Goal: Task Accomplishment & Management: Use online tool/utility

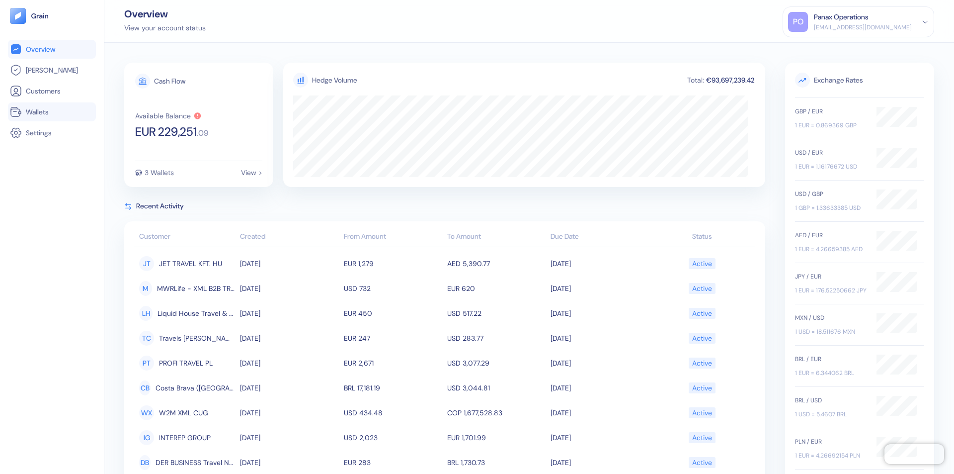
click at [52, 112] on link "Wallets" at bounding box center [52, 112] width 84 height 12
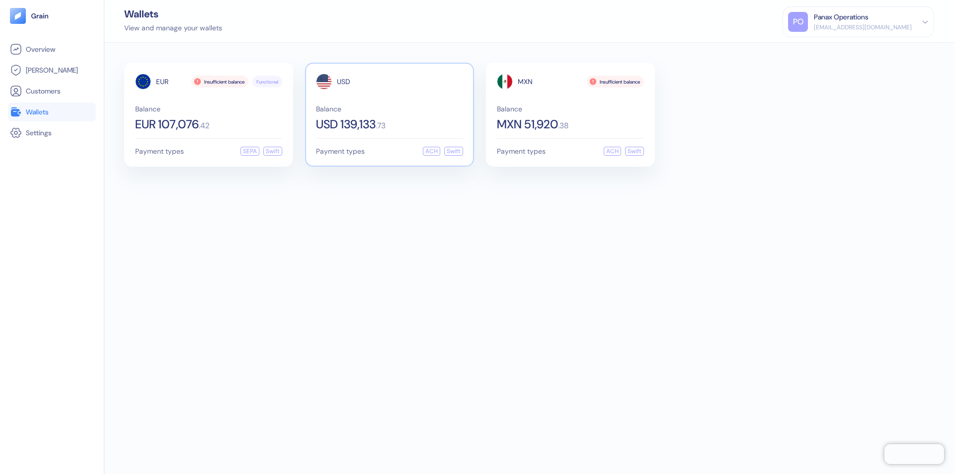
click at [343, 82] on span "USD" at bounding box center [343, 81] width 13 height 7
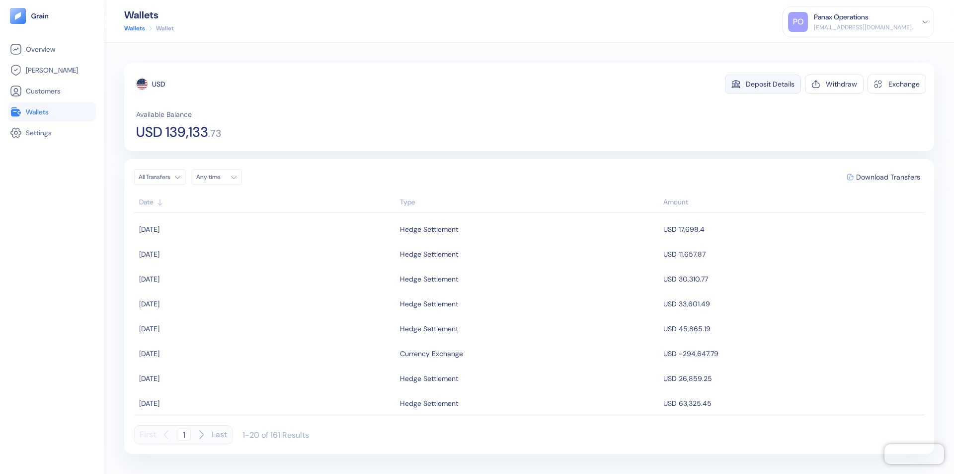
click at [770, 84] on div "Deposit Details" at bounding box center [770, 84] width 49 height 7
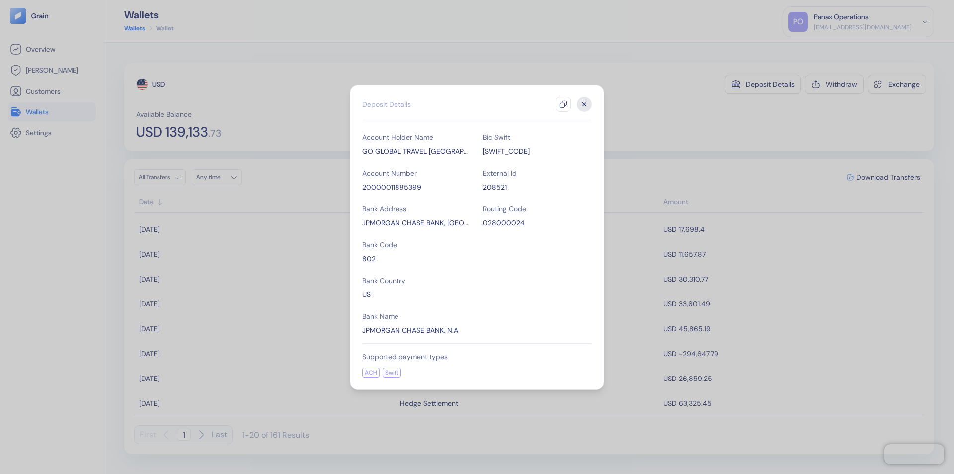
click at [564, 104] on icon "button" at bounding box center [564, 104] width 8 height 8
click at [584, 104] on icon "button" at bounding box center [584, 103] width 3 height 3
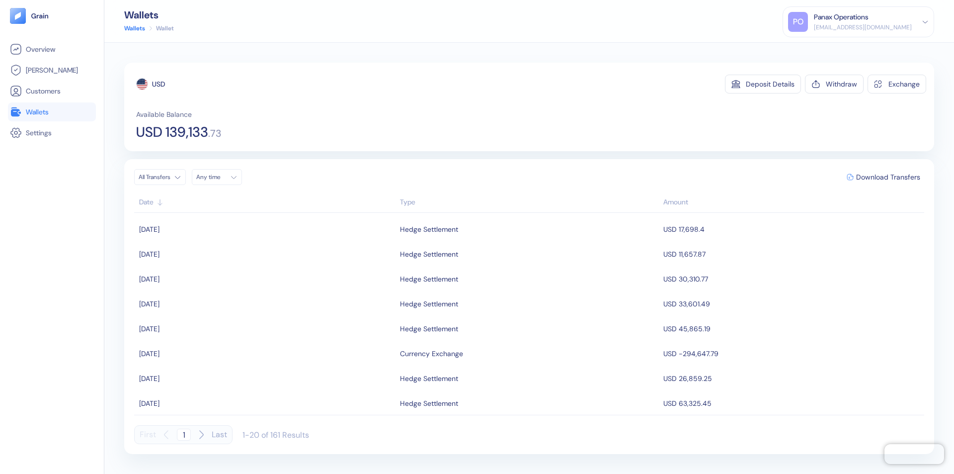
click at [220, 177] on div "Any time" at bounding box center [211, 177] width 30 height 8
click at [254, 242] on button "10" at bounding box center [254, 242] width 12 height 12
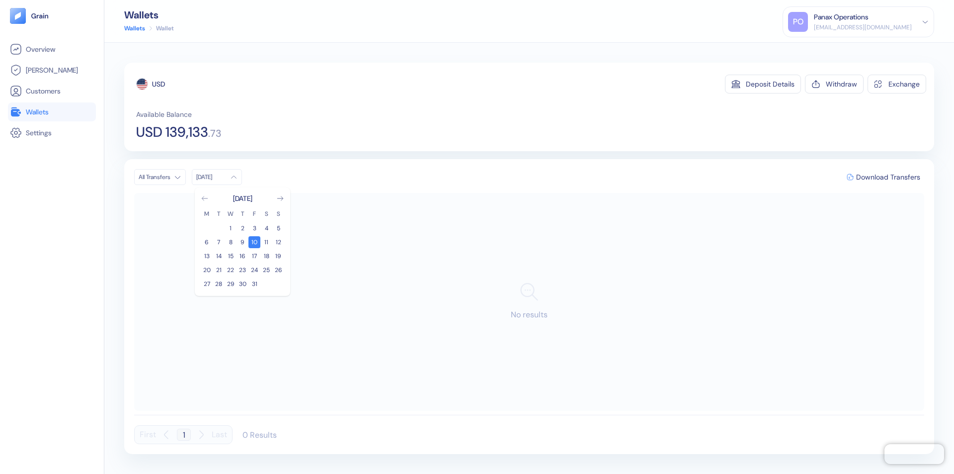
click at [205, 198] on icon "Go to previous month" at bounding box center [204, 198] width 5 height 4
click at [231, 242] on button "10" at bounding box center [231, 242] width 12 height 12
click at [159, 84] on div "USD" at bounding box center [158, 84] width 13 height 10
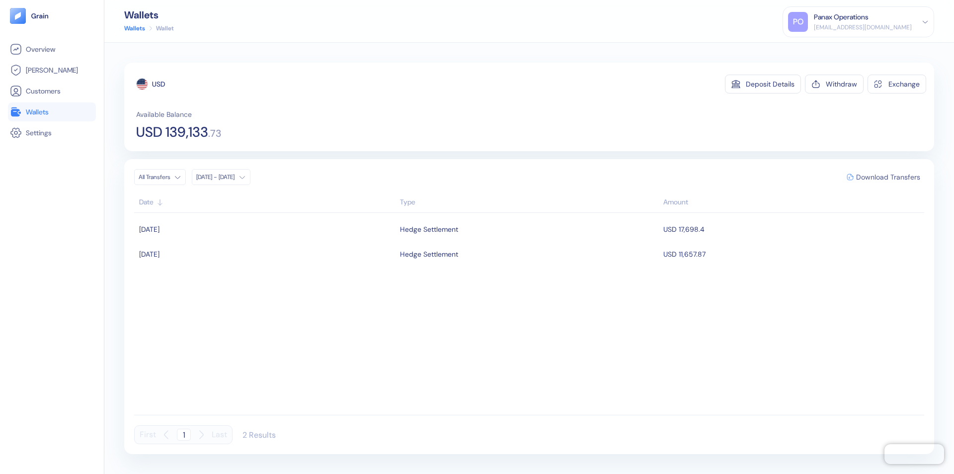
click at [888, 177] on span "Download Transfers" at bounding box center [888, 176] width 64 height 7
click at [52, 112] on link "Wallets" at bounding box center [52, 112] width 84 height 12
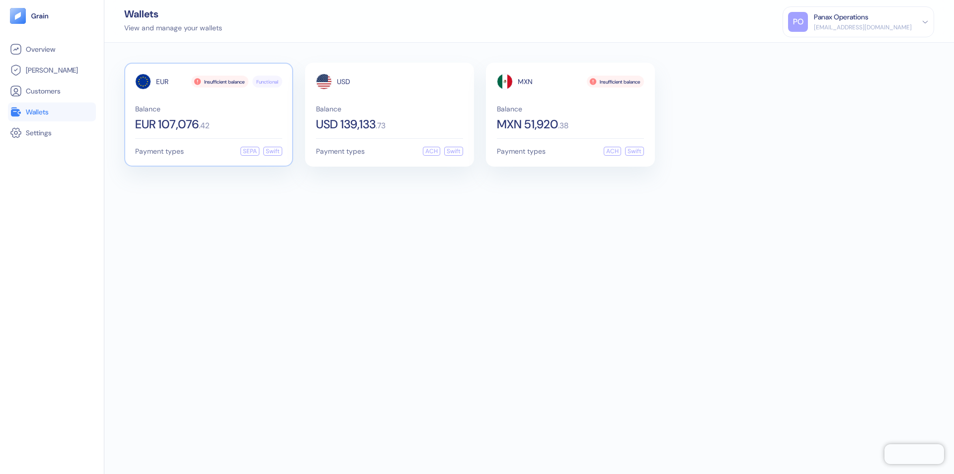
click at [162, 82] on span "EUR" at bounding box center [162, 81] width 12 height 7
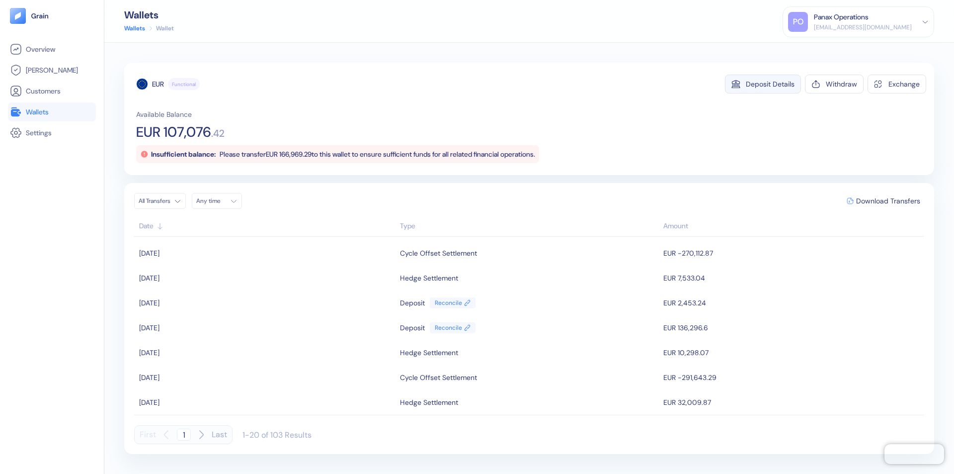
click at [770, 84] on div "Deposit Details" at bounding box center [770, 84] width 49 height 7
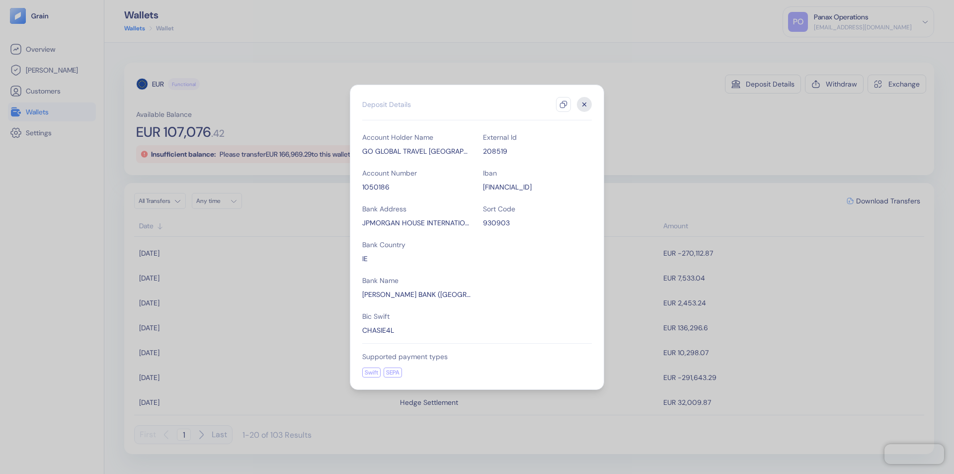
click at [564, 104] on icon "button" at bounding box center [564, 104] width 8 height 8
click at [584, 104] on icon "button" at bounding box center [584, 103] width 3 height 3
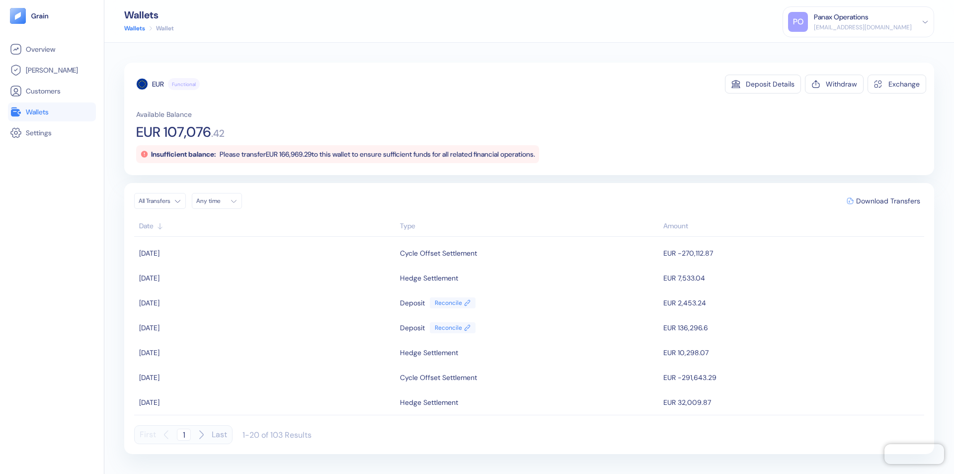
click at [220, 201] on div "Any time" at bounding box center [211, 201] width 30 height 8
click at [254, 266] on button "10" at bounding box center [254, 266] width 12 height 12
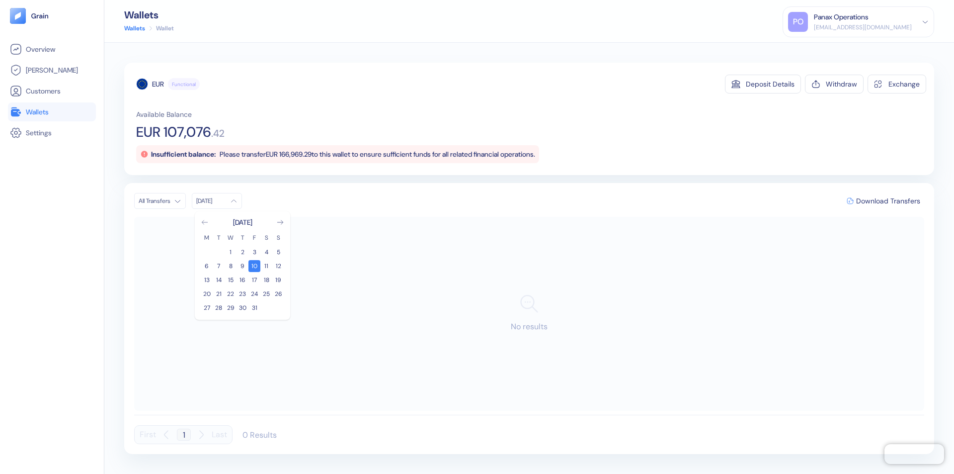
click at [205, 222] on icon "Go to previous month" at bounding box center [204, 222] width 5 height 4
click at [231, 266] on button "10" at bounding box center [231, 266] width 12 height 12
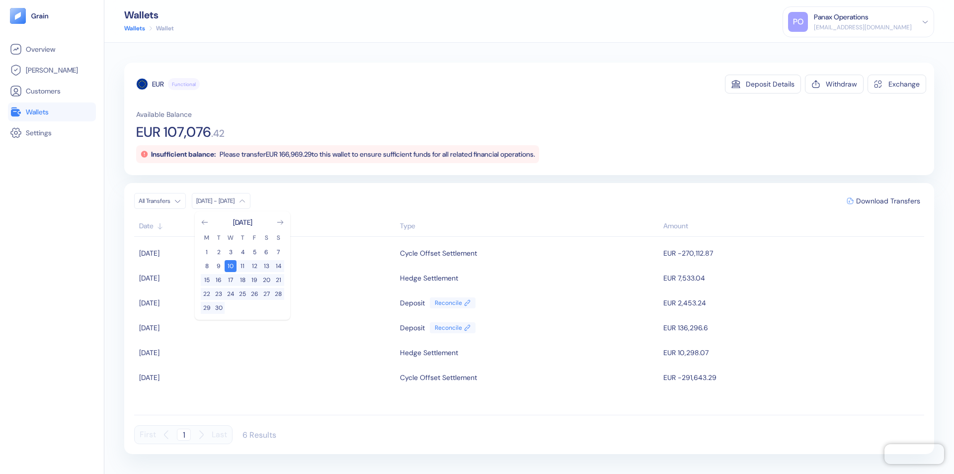
click at [158, 84] on div "EUR" at bounding box center [158, 84] width 12 height 10
click at [888, 201] on span "Download Transfers" at bounding box center [888, 200] width 64 height 7
click at [52, 112] on link "Wallets" at bounding box center [52, 112] width 84 height 12
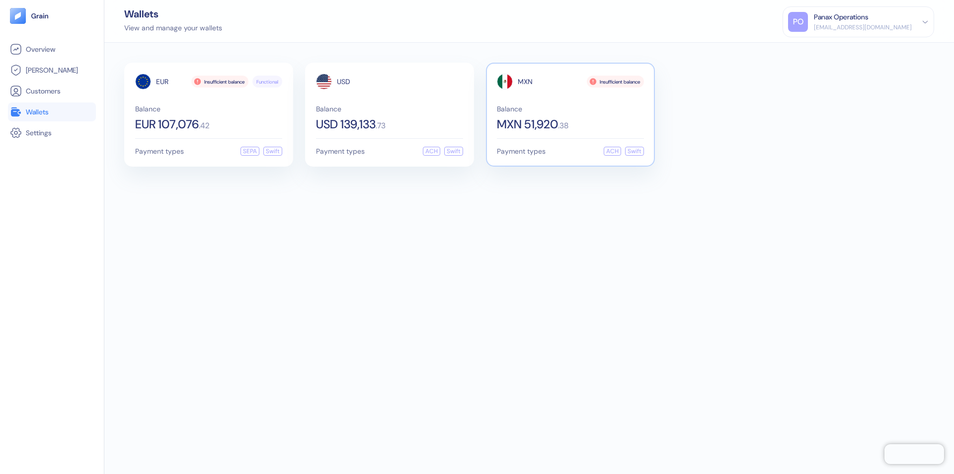
click at [525, 82] on span "MXN" at bounding box center [525, 81] width 15 height 7
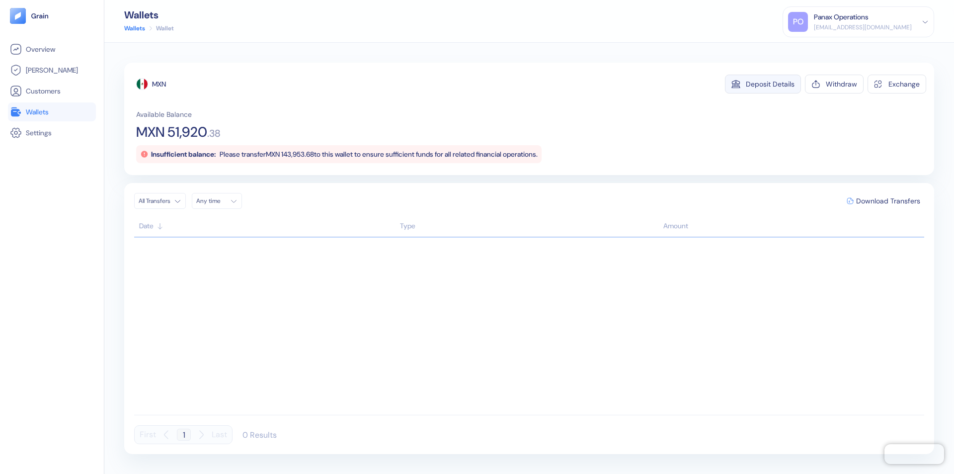
click at [770, 84] on div "Deposit Details" at bounding box center [770, 84] width 49 height 7
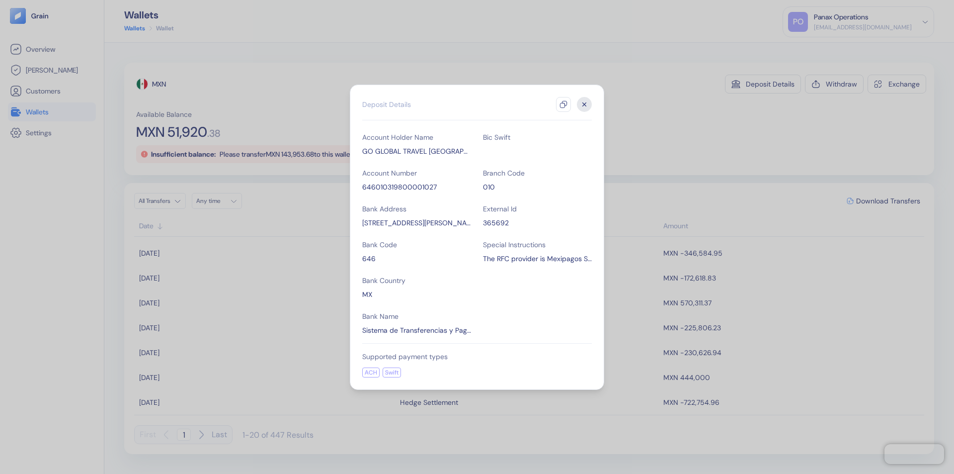
click at [564, 104] on icon "button" at bounding box center [564, 104] width 8 height 8
click at [584, 104] on icon "button" at bounding box center [584, 103] width 3 height 3
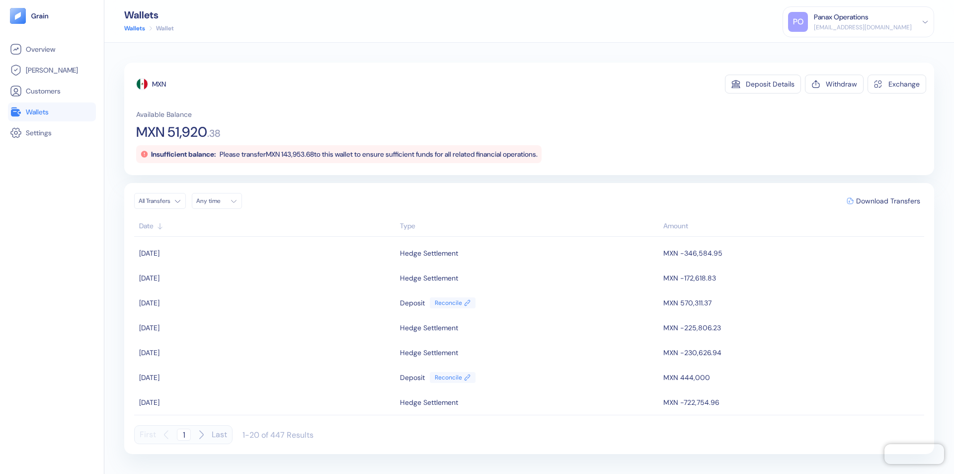
click at [220, 201] on div "Any time" at bounding box center [211, 201] width 30 height 8
click at [254, 266] on button "10" at bounding box center [254, 266] width 12 height 12
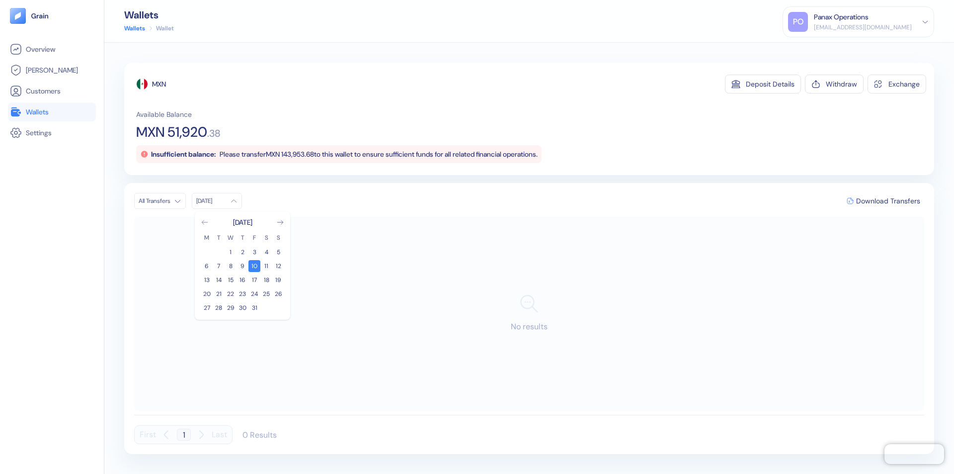
click at [205, 222] on icon "Go to previous month" at bounding box center [204, 222] width 5 height 4
click at [231, 266] on button "10" at bounding box center [231, 266] width 12 height 12
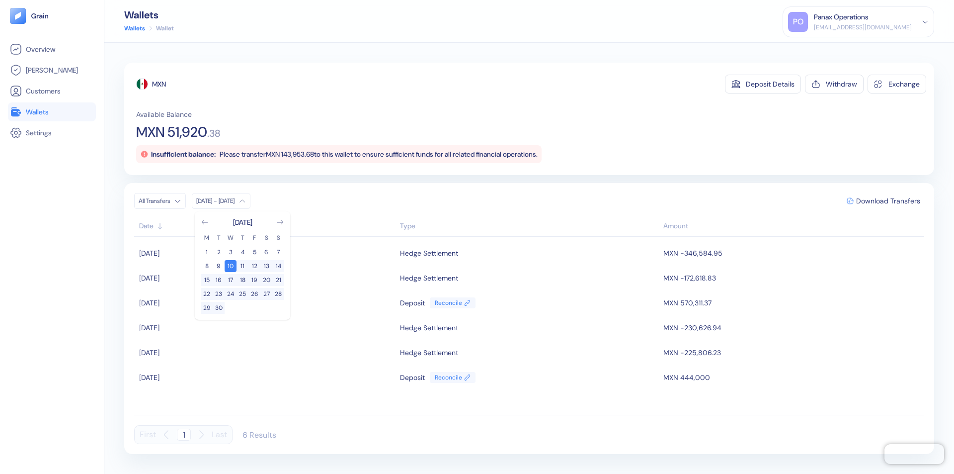
click at [160, 84] on div "MXN" at bounding box center [159, 84] width 14 height 10
click at [888, 201] on span "Download Transfers" at bounding box center [888, 200] width 64 height 7
click at [869, 22] on div "Panax Operations" at bounding box center [841, 17] width 55 height 10
click at [828, 49] on div "Sign Out" at bounding box center [814, 49] width 27 height 10
